Goal: Information Seeking & Learning: Learn about a topic

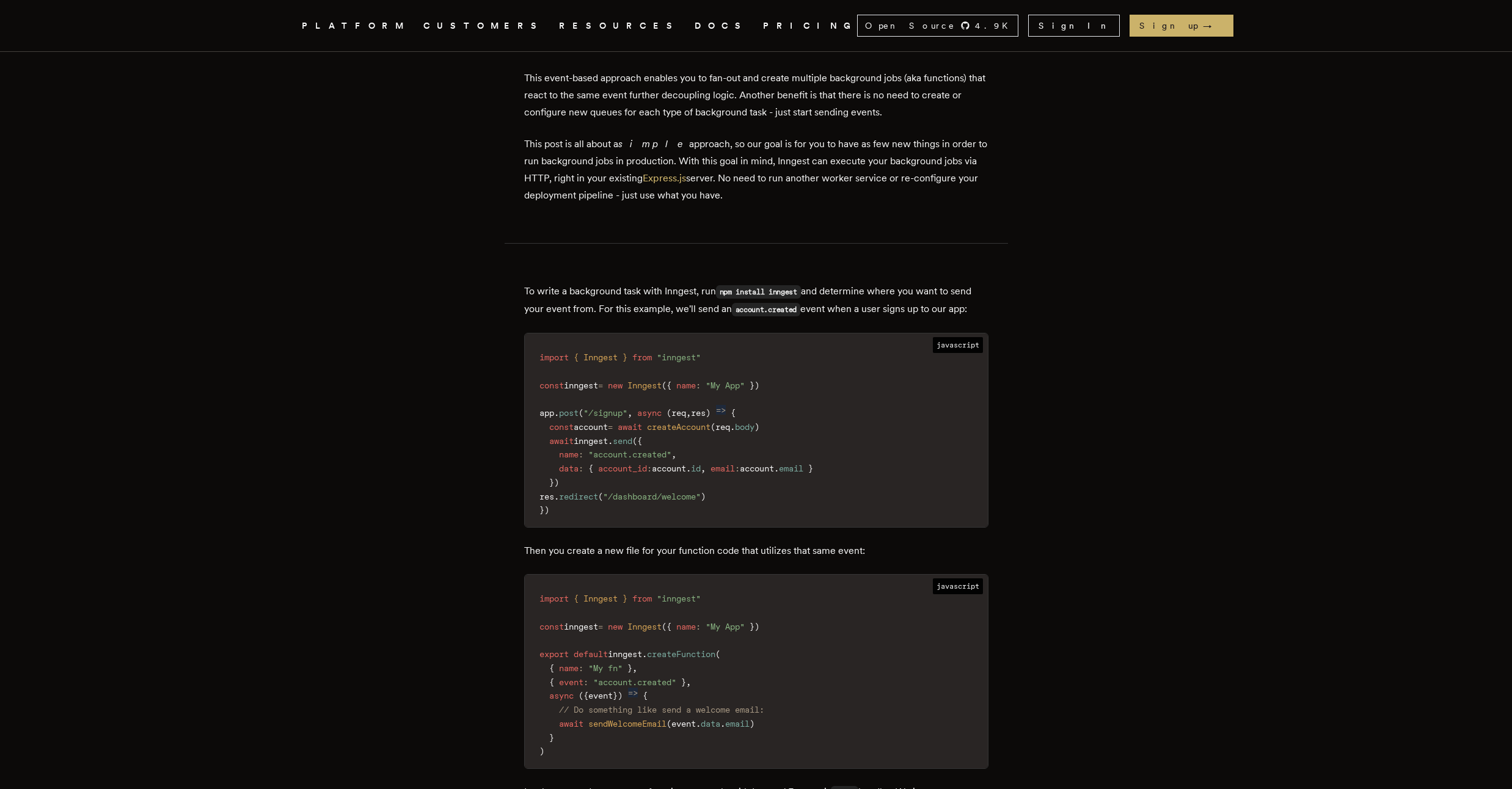
scroll to position [1319, 0]
click at [687, 353] on span ""inngest"" at bounding box center [679, 357] width 44 height 10
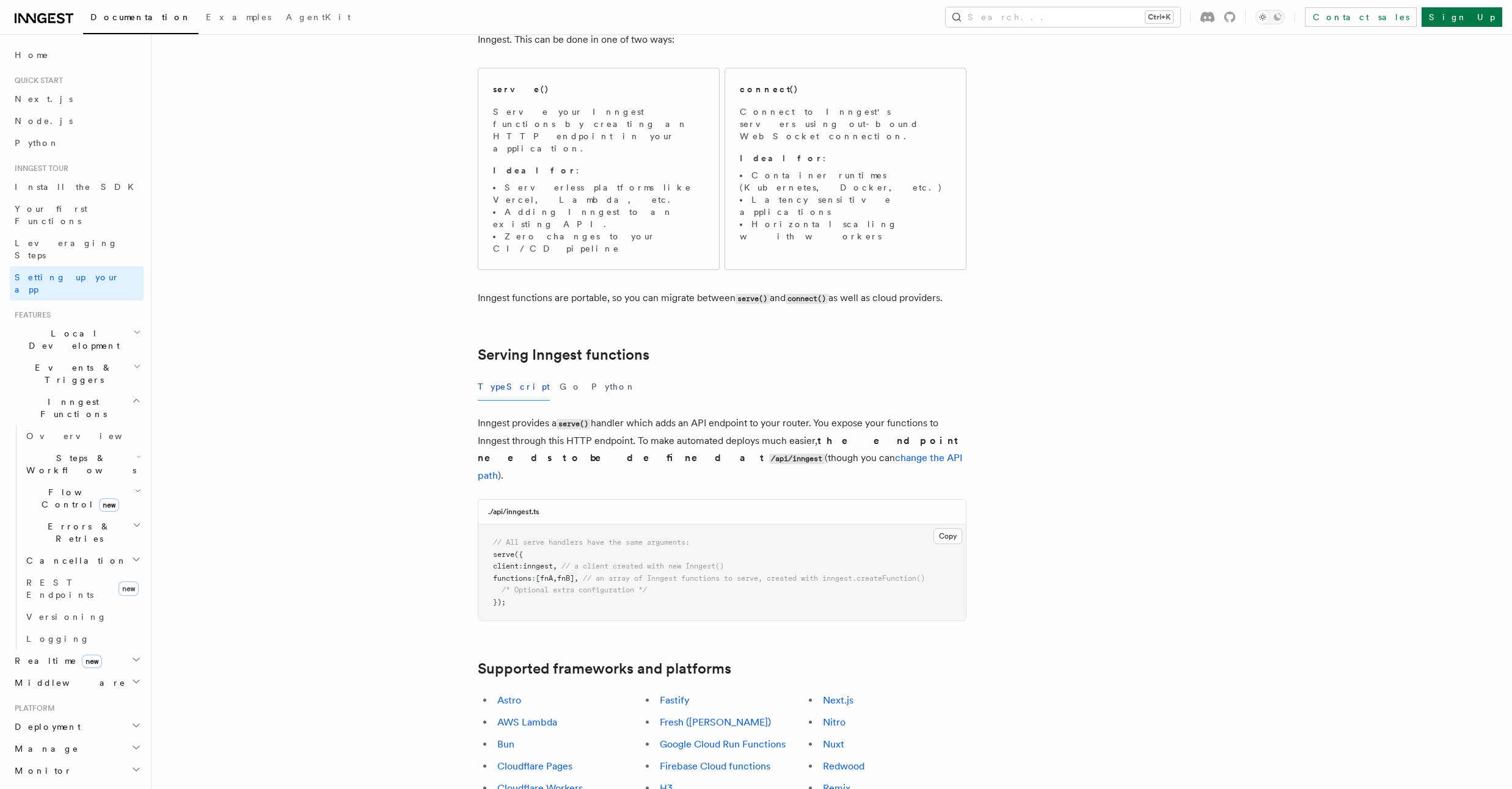
scroll to position [147, 0]
